Goal: Check status: Check status

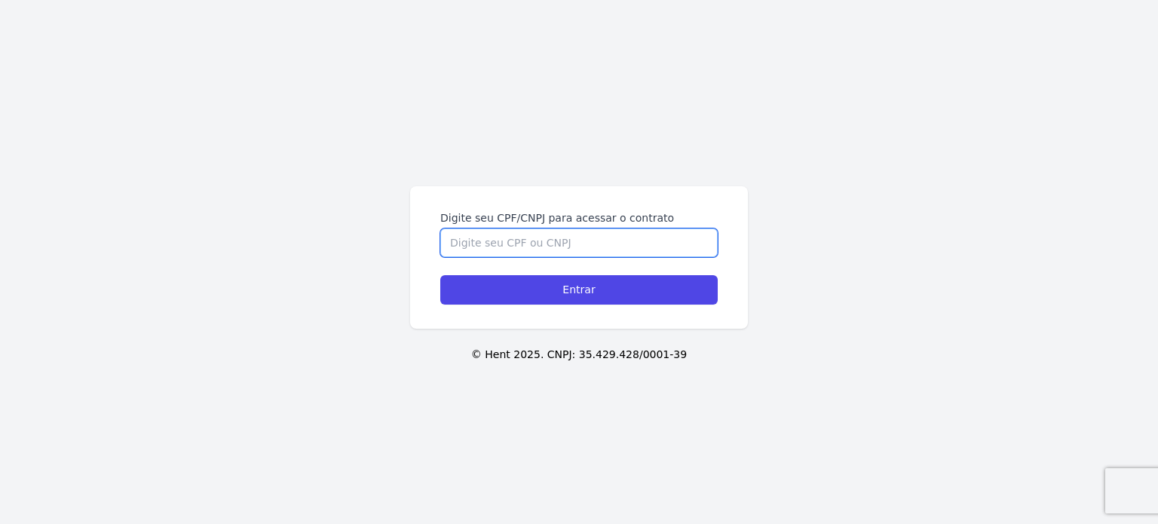
click at [555, 239] on input "Digite seu CPF/CNPJ para acessar o contrato" at bounding box center [579, 243] width 278 height 29
type input "40607203803"
click at [440, 275] on input "Entrar" at bounding box center [579, 289] width 278 height 29
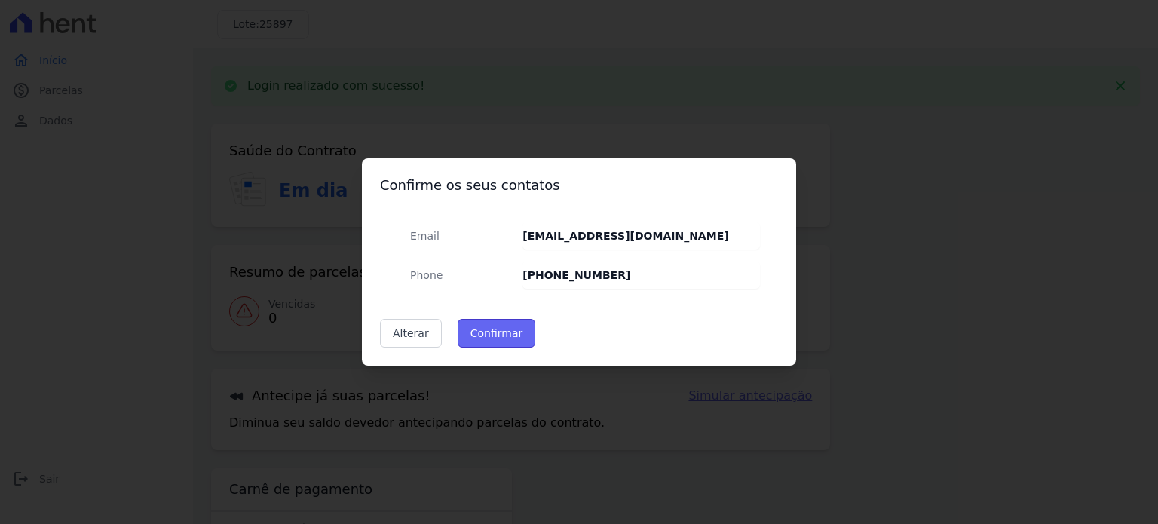
click at [495, 334] on button "Confirmar" at bounding box center [497, 333] width 78 height 29
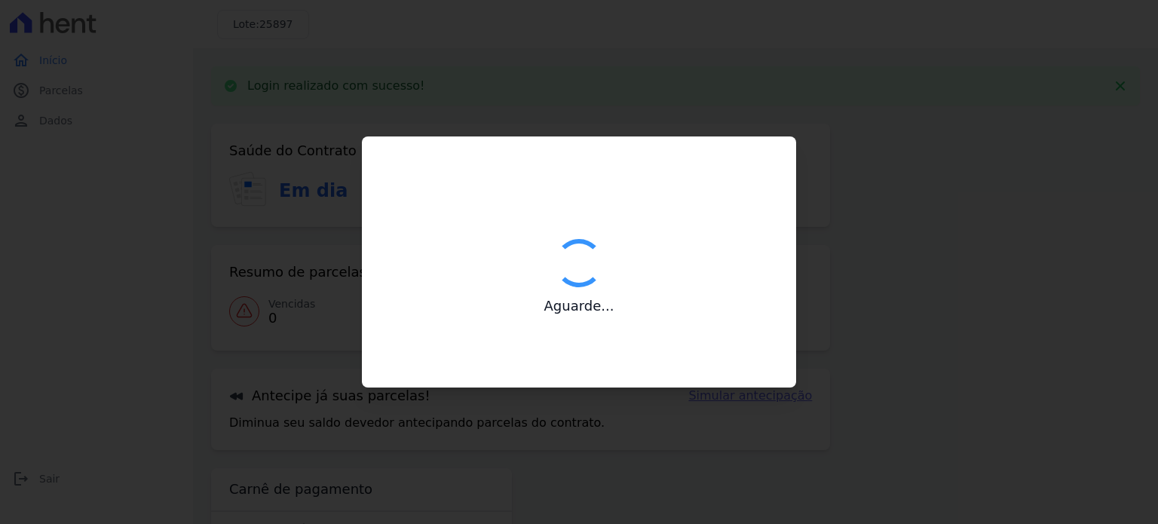
type input "Contatos confirmados com sucesso."
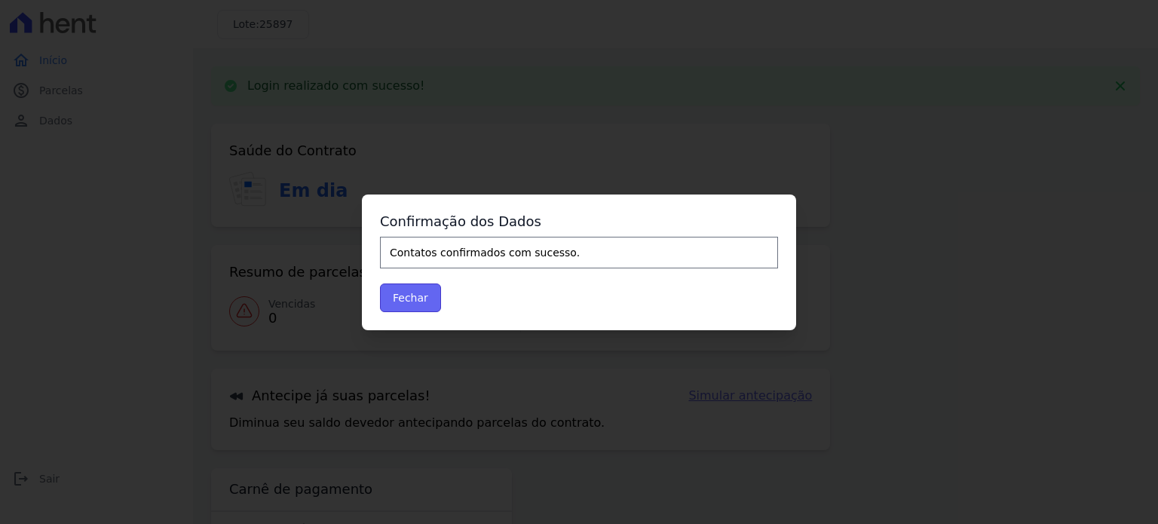
click at [411, 299] on button "Fechar" at bounding box center [410, 298] width 61 height 29
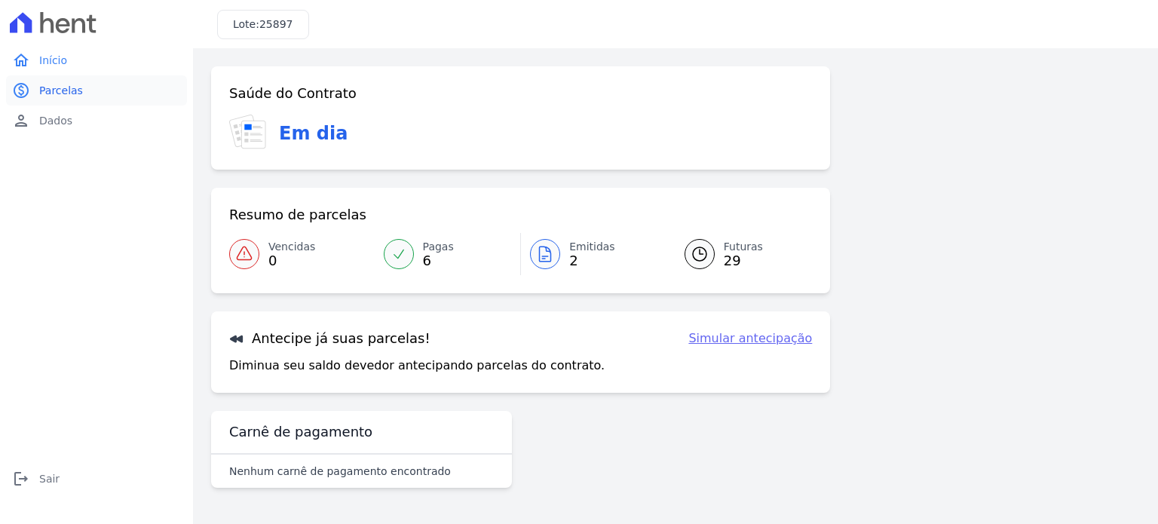
click at [53, 92] on span "Parcelas" at bounding box center [61, 90] width 44 height 15
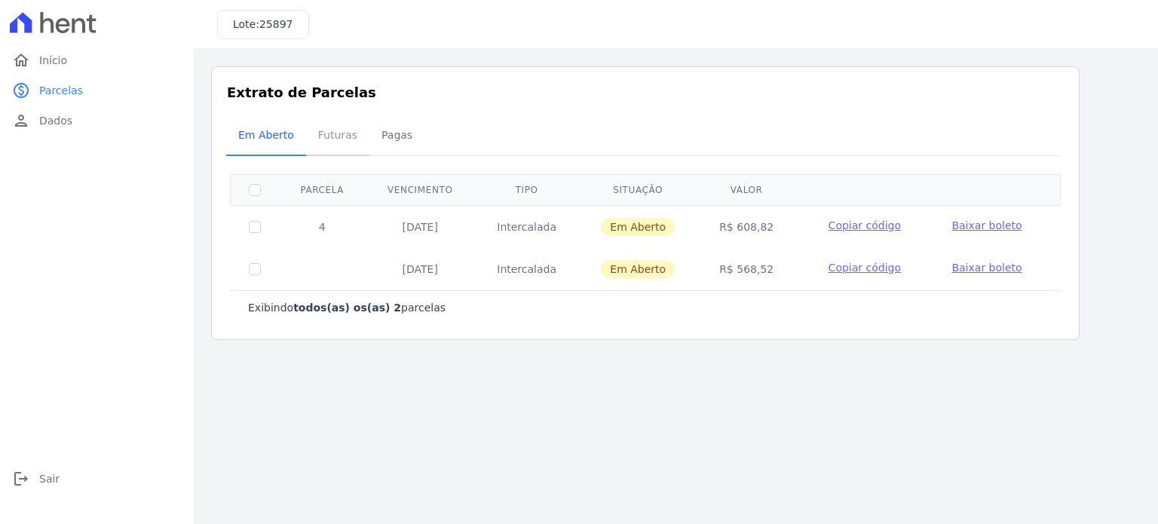
click at [325, 146] on span "Futuras" at bounding box center [337, 135] width 57 height 30
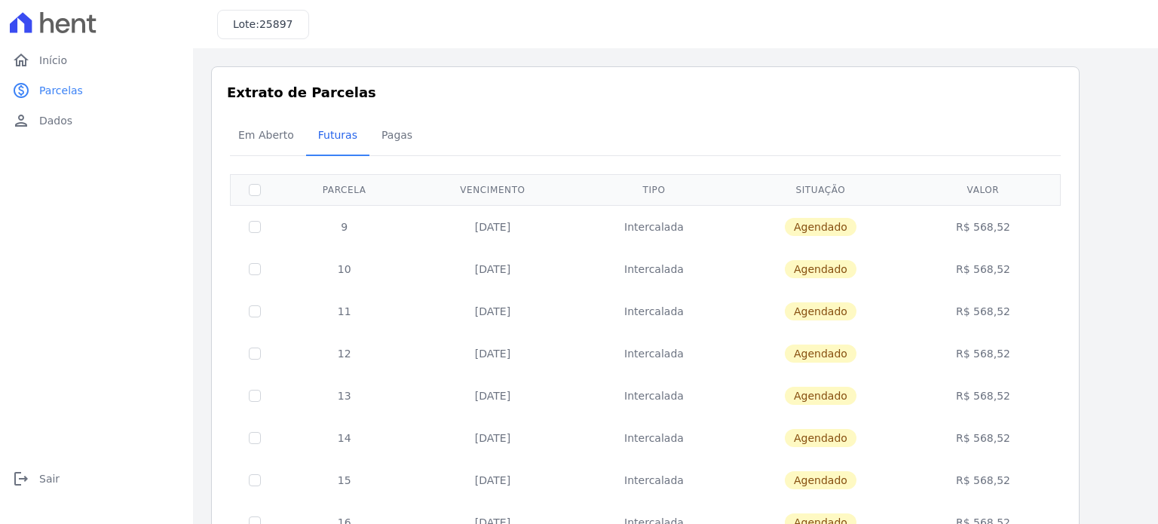
click at [385, 139] on span "Pagas" at bounding box center [397, 135] width 49 height 30
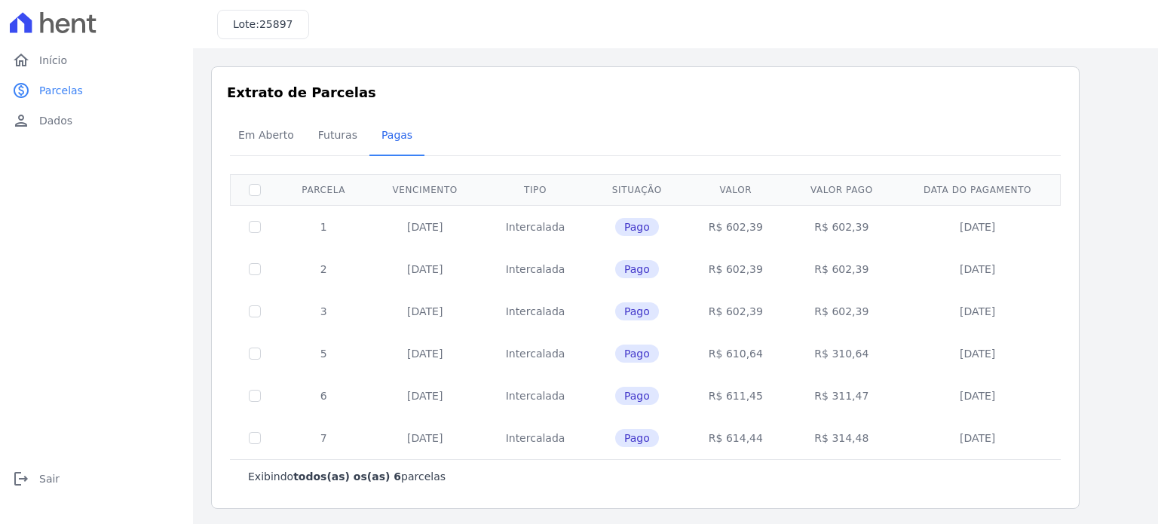
scroll to position [1, 0]
click at [336, 138] on span "Futuras" at bounding box center [337, 134] width 57 height 30
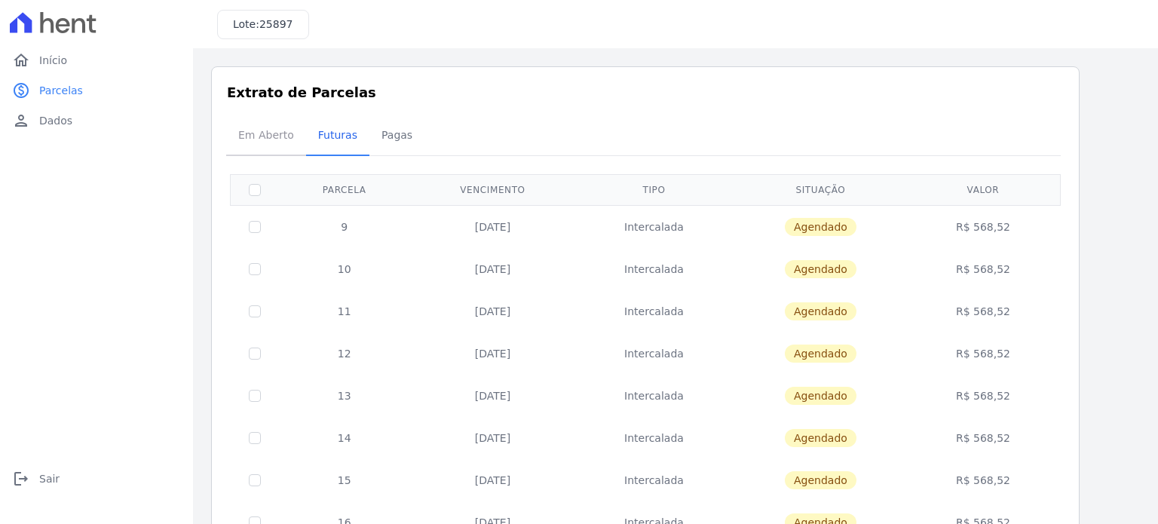
click at [236, 133] on span "Em Aberto" at bounding box center [266, 135] width 74 height 30
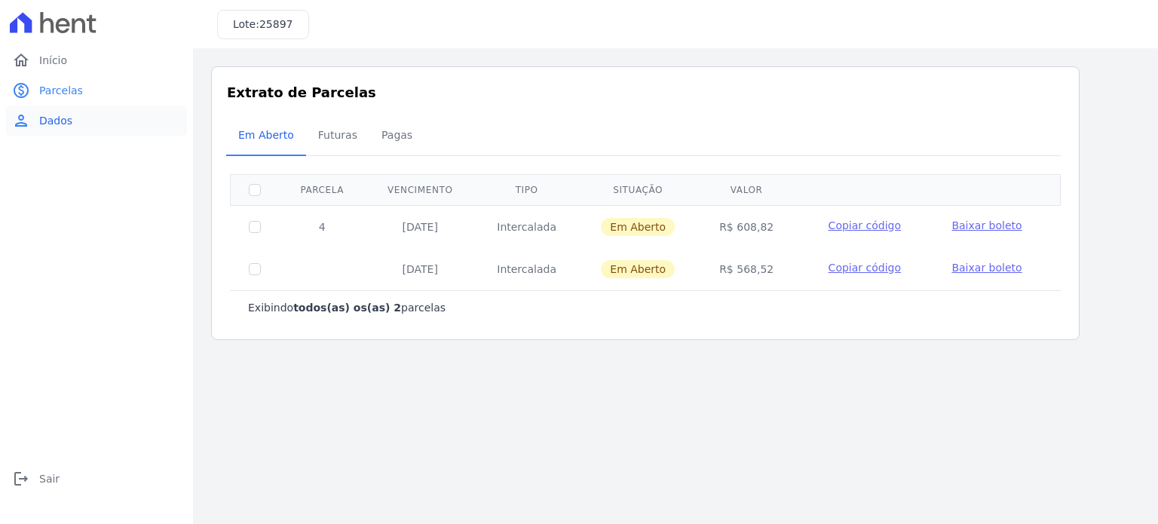
click at [50, 123] on span "Dados" at bounding box center [55, 120] width 33 height 15
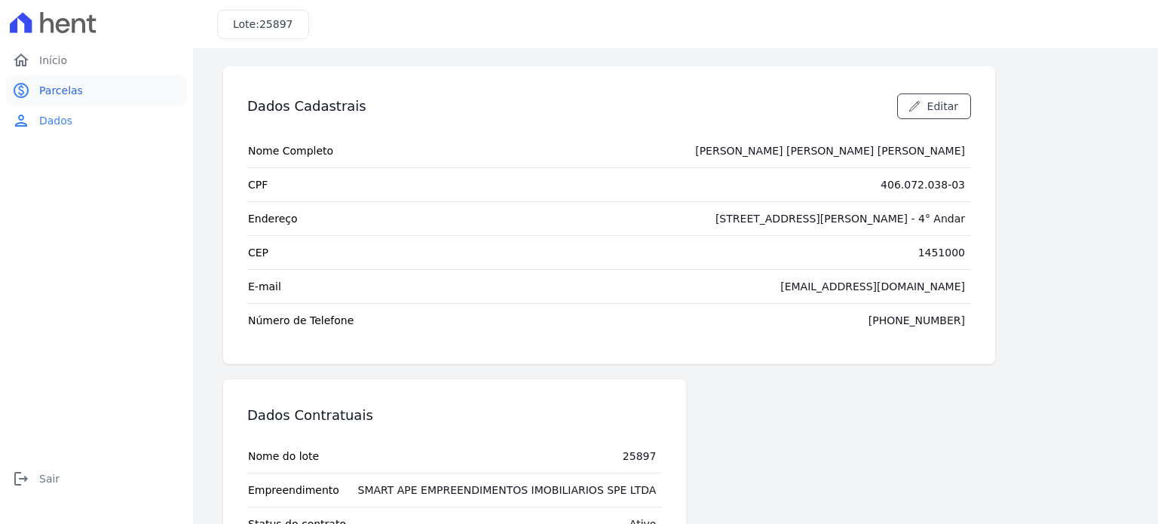
click at [40, 96] on span "Parcelas" at bounding box center [61, 90] width 44 height 15
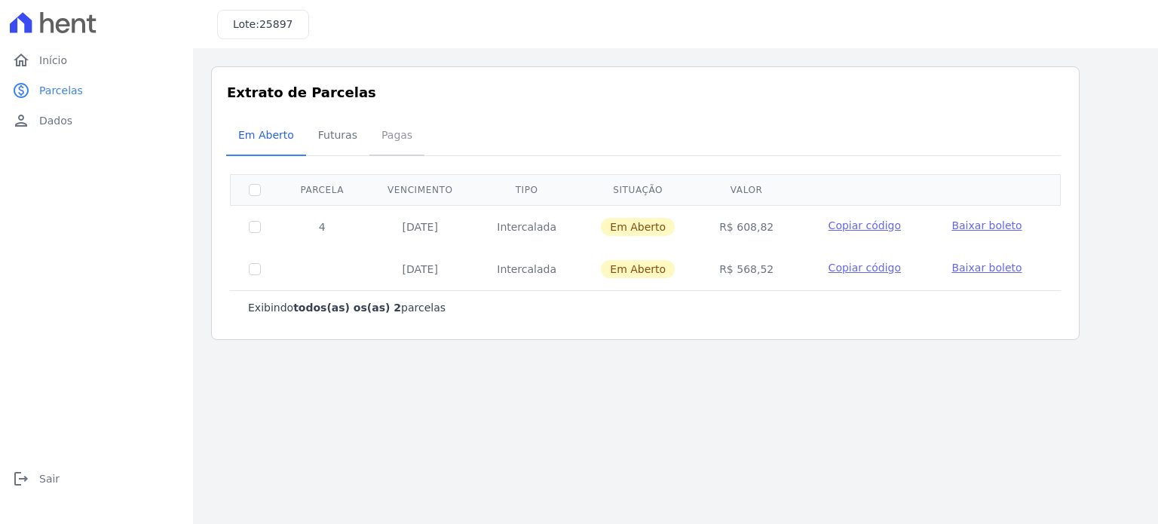
click at [392, 130] on span "Pagas" at bounding box center [397, 135] width 49 height 30
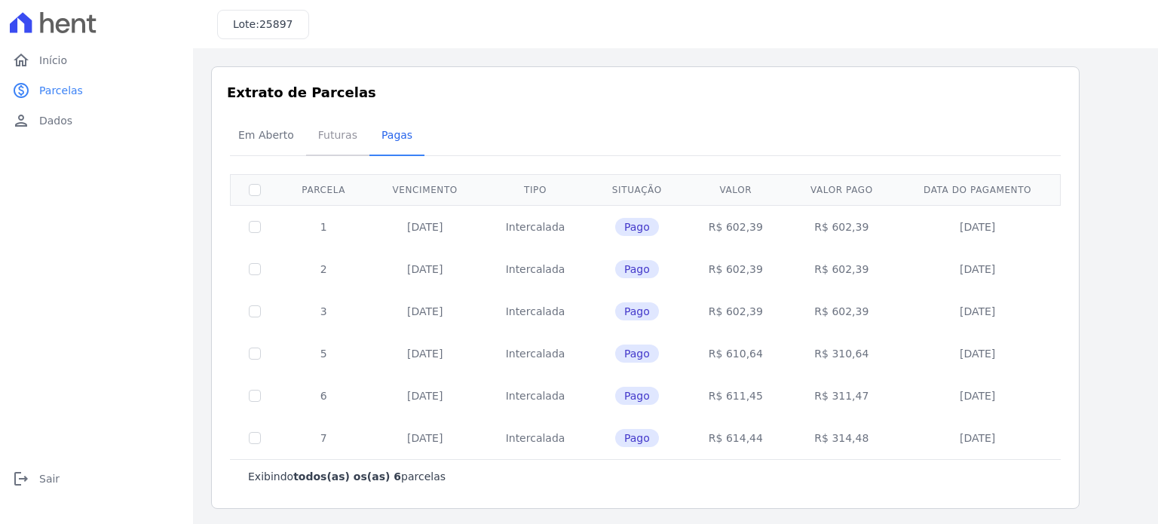
click at [338, 139] on span "Futuras" at bounding box center [337, 135] width 57 height 30
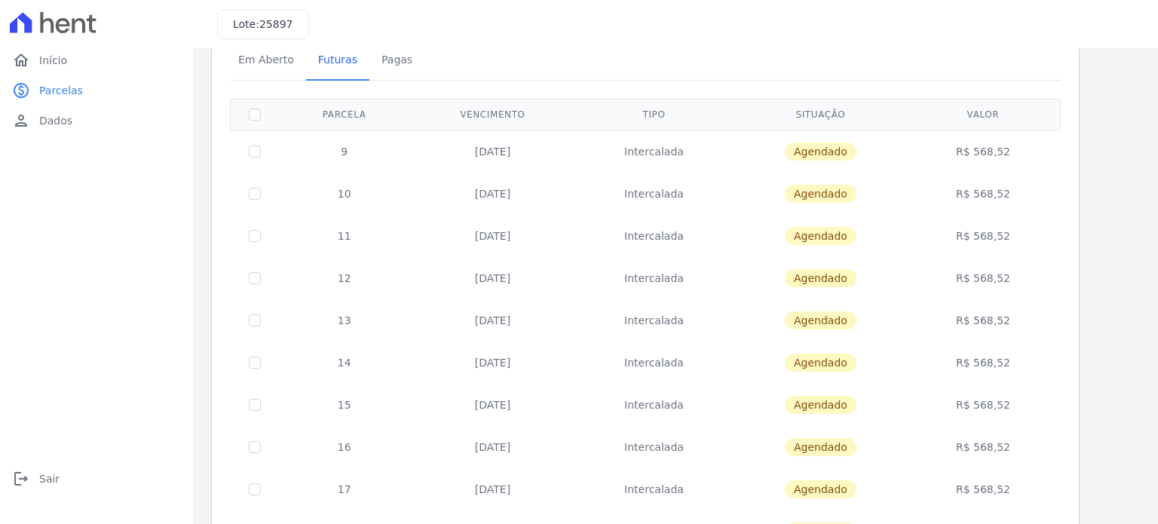
scroll to position [612, 0]
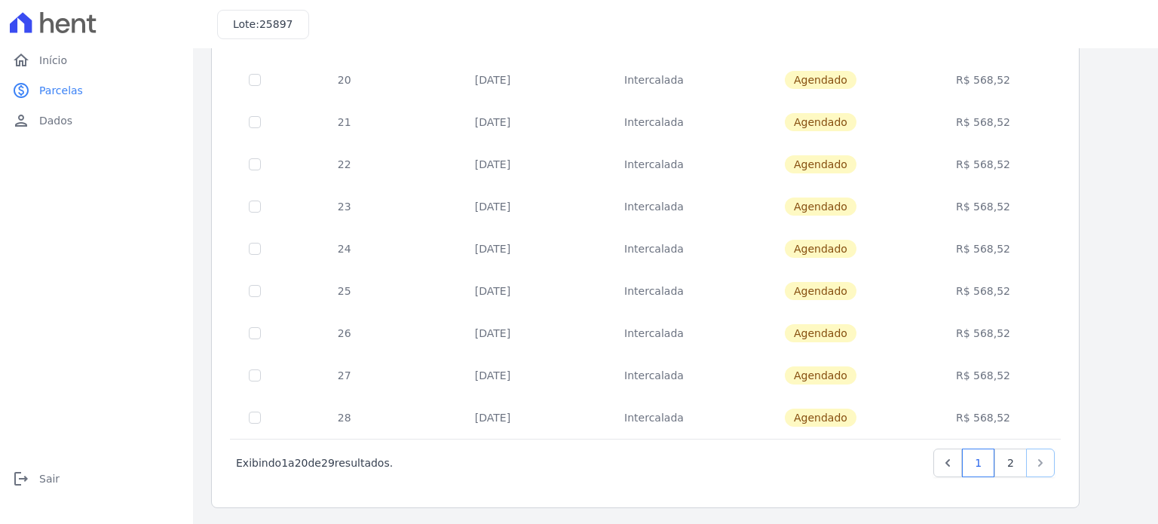
click at [1045, 467] on icon "Next" at bounding box center [1040, 463] width 15 height 15
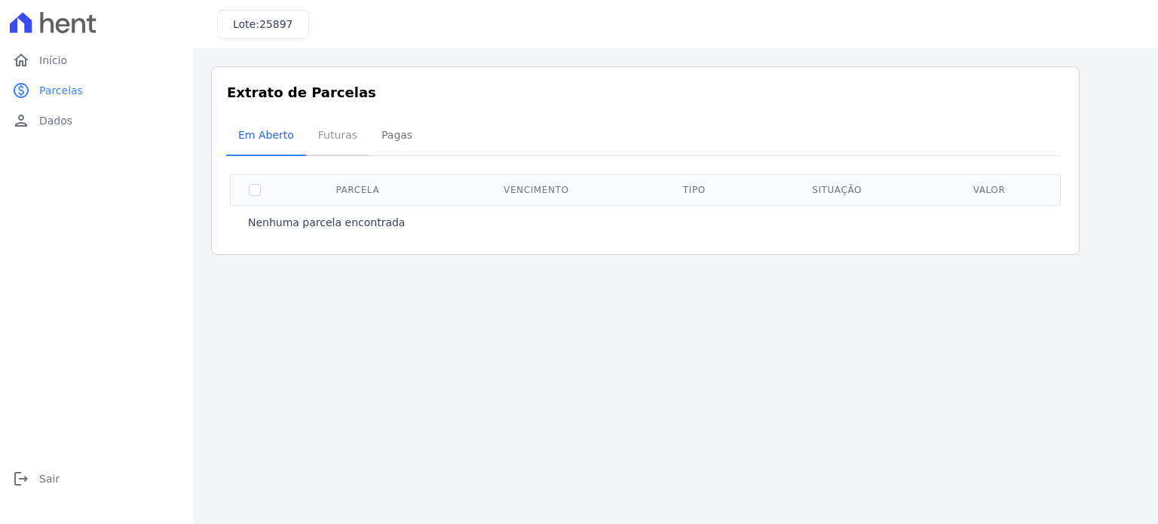
click at [341, 135] on span "Futuras" at bounding box center [337, 135] width 57 height 30
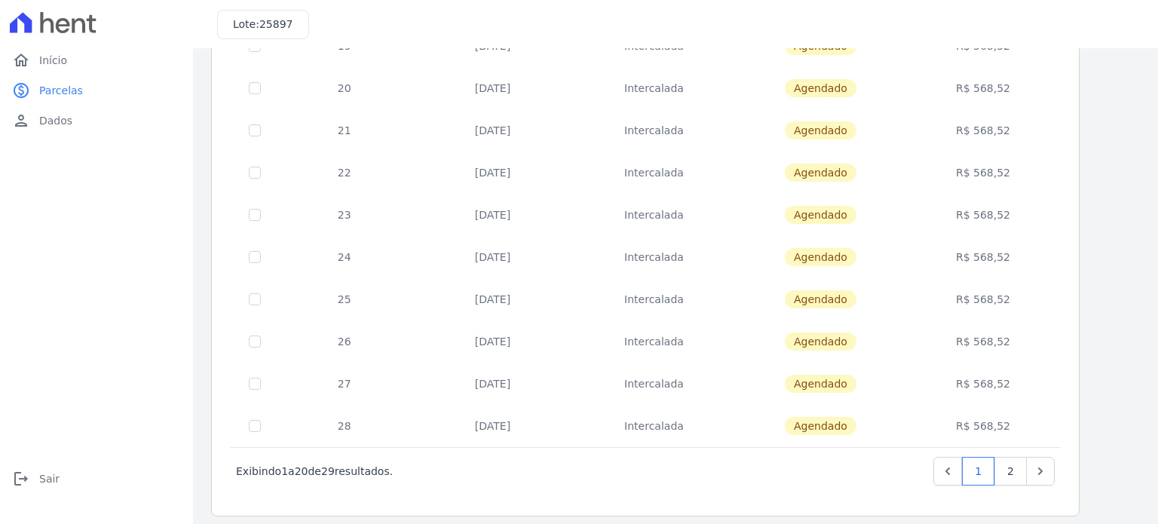
scroll to position [612, 0]
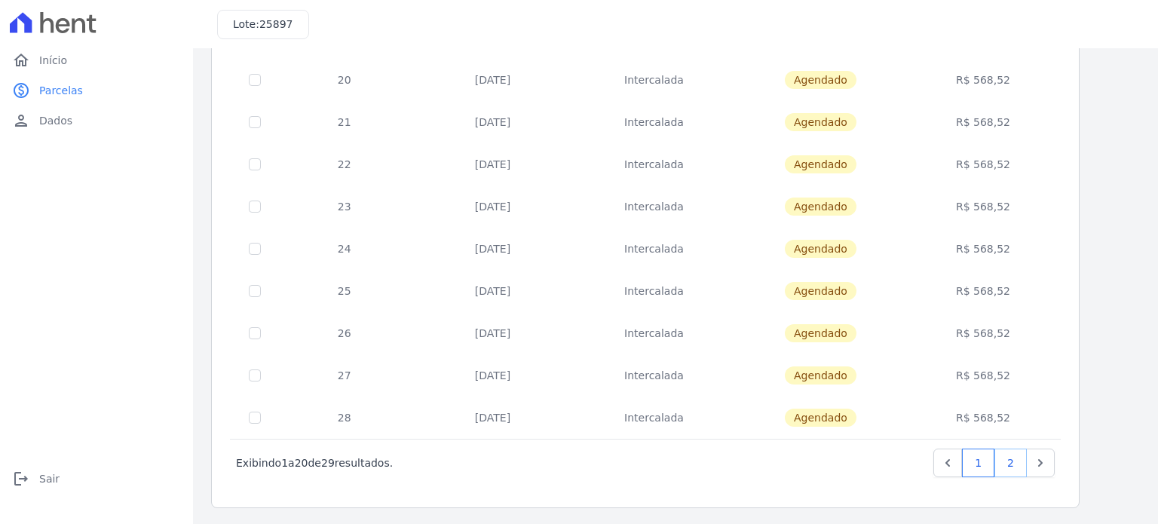
click at [1005, 456] on link "2" at bounding box center [1011, 463] width 32 height 29
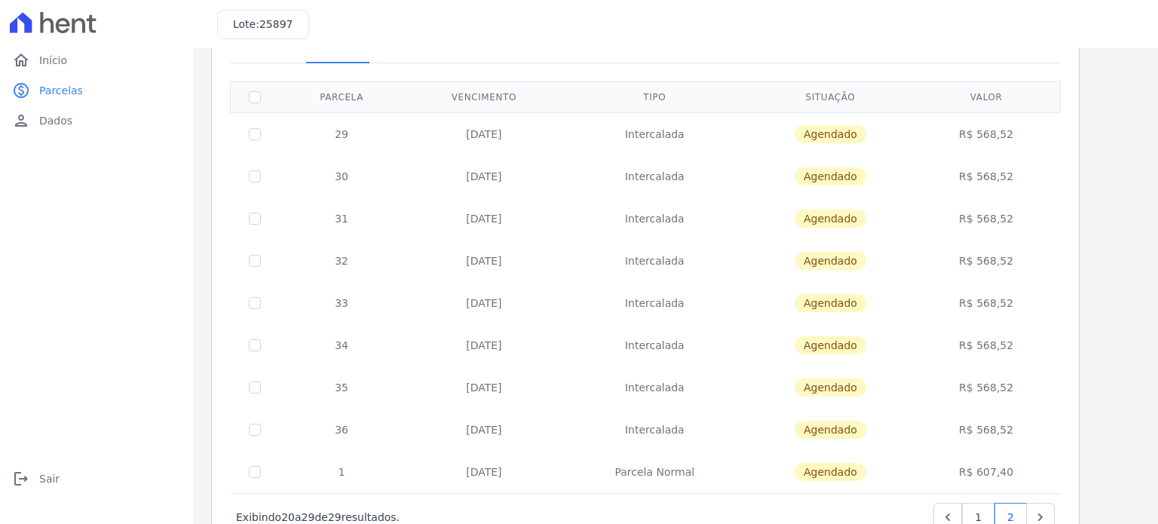
scroll to position [147, 0]
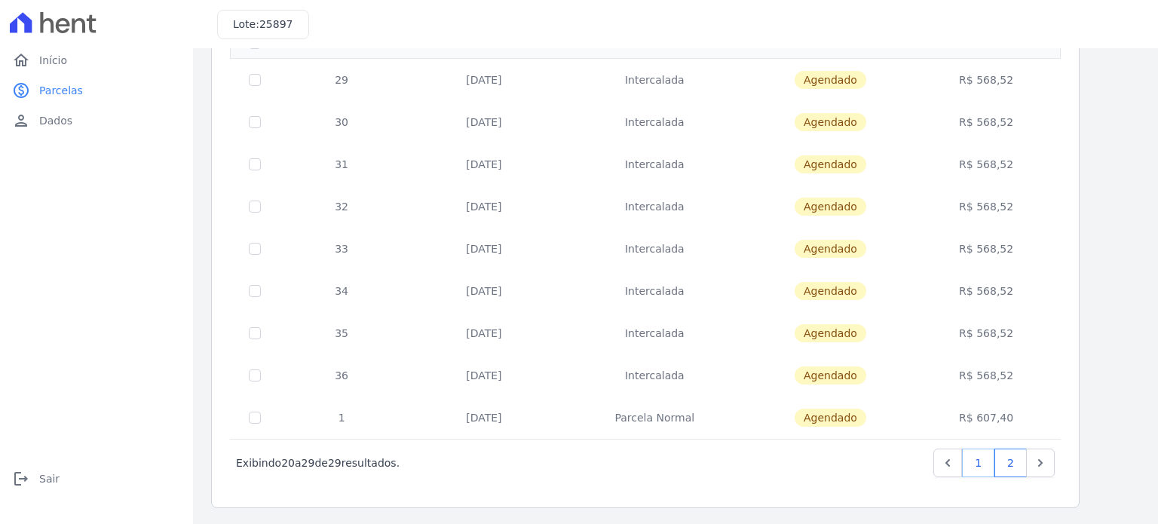
click at [981, 466] on link "1" at bounding box center [978, 463] width 32 height 29
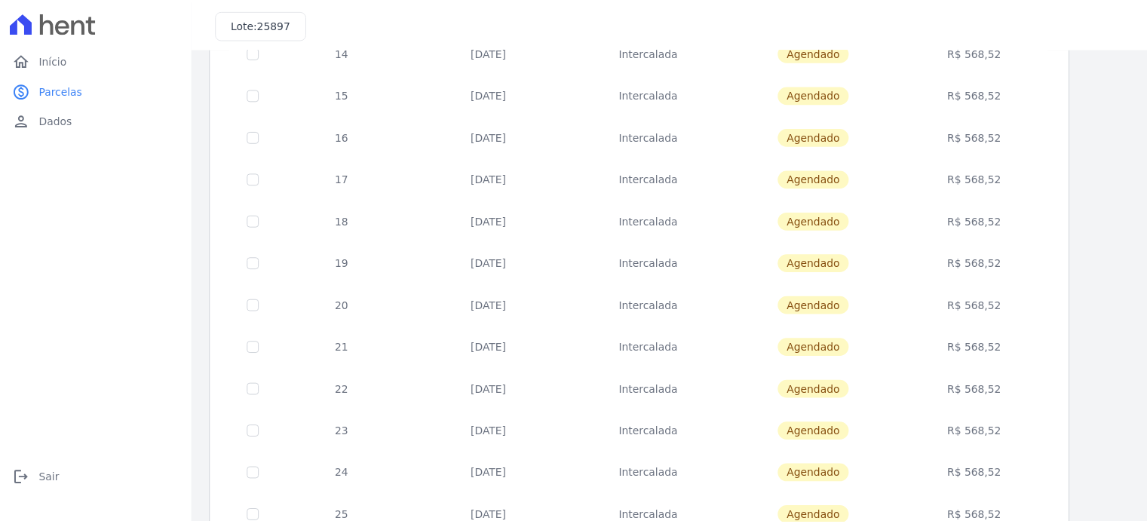
scroll to position [8, 0]
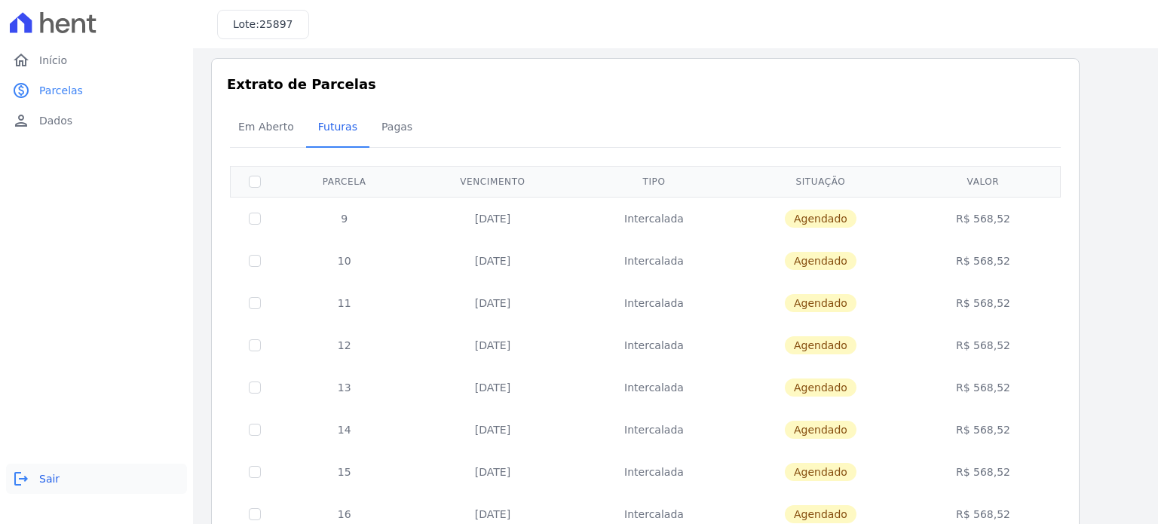
click at [33, 479] on link "logout Sair" at bounding box center [96, 479] width 181 height 30
